Goal: Check status: Check status

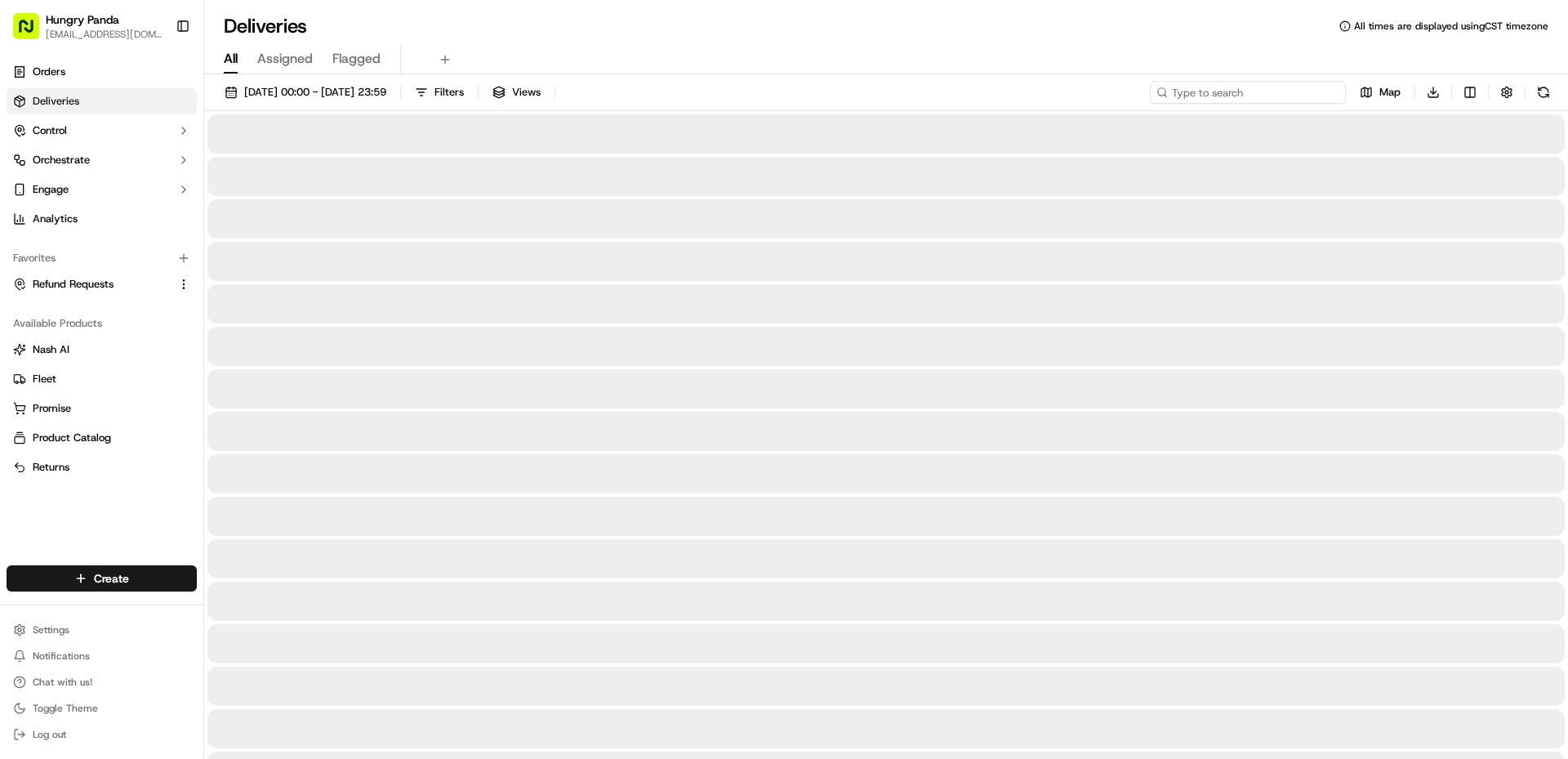
click at [1247, 93] on input at bounding box center [1248, 92] width 196 height 23
paste input "0671371868752750611105"
type input "0671371868752750611105"
click at [1287, 94] on input "0671371868752750611105" at bounding box center [1248, 92] width 196 height 23
click at [1314, 92] on input "0671371868752750611105" at bounding box center [1248, 92] width 196 height 23
